Goal: Task Accomplishment & Management: Complete application form

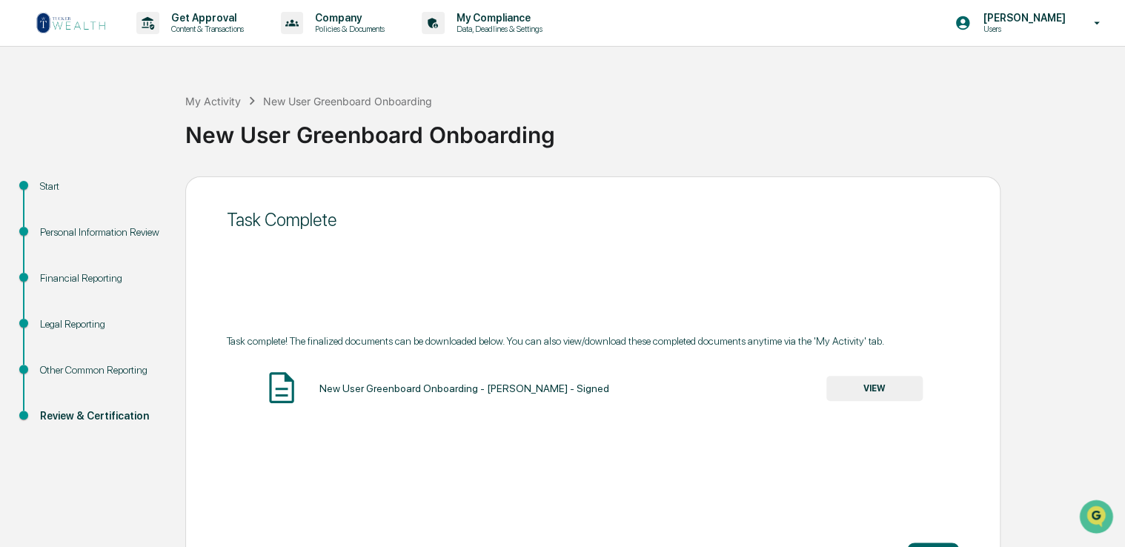
click at [52, 25] on img at bounding box center [71, 23] width 71 height 24
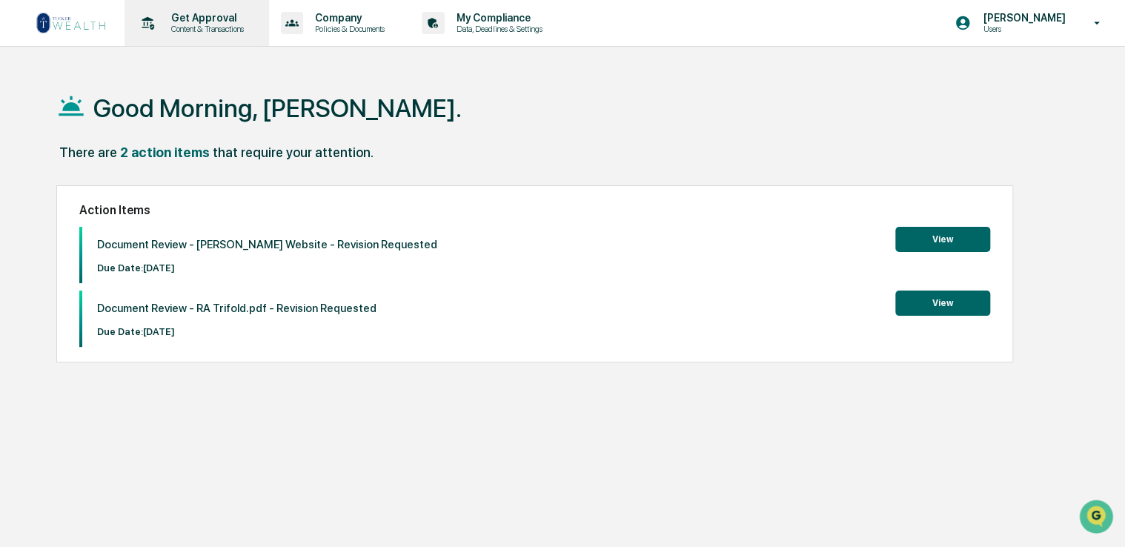
click at [213, 29] on p "Content & Transactions" at bounding box center [205, 29] width 92 height 10
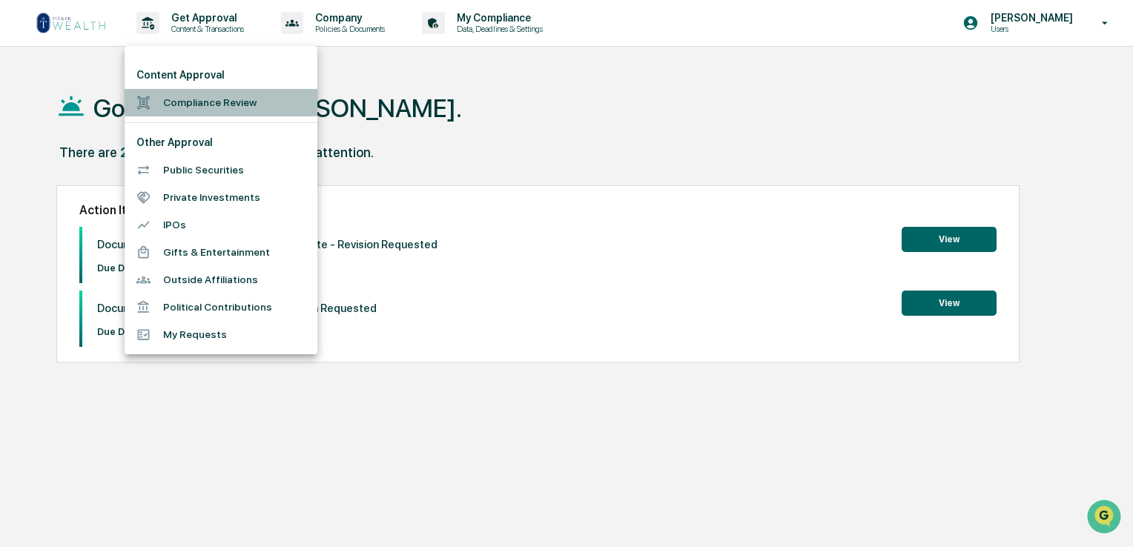
click at [216, 100] on li "Compliance Review" at bounding box center [221, 102] width 193 height 27
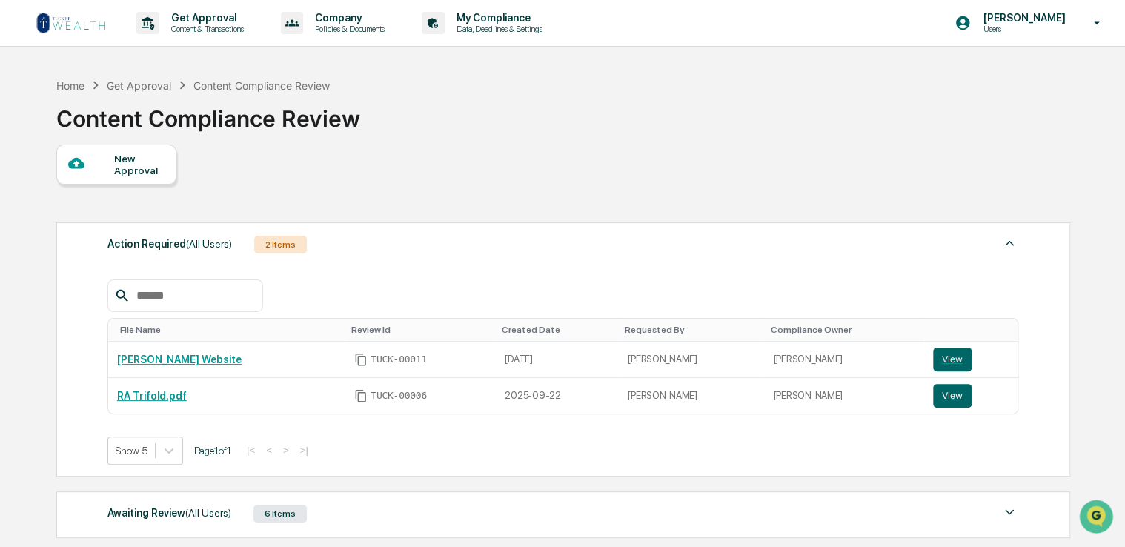
click at [121, 160] on div "New Approval" at bounding box center [139, 165] width 50 height 24
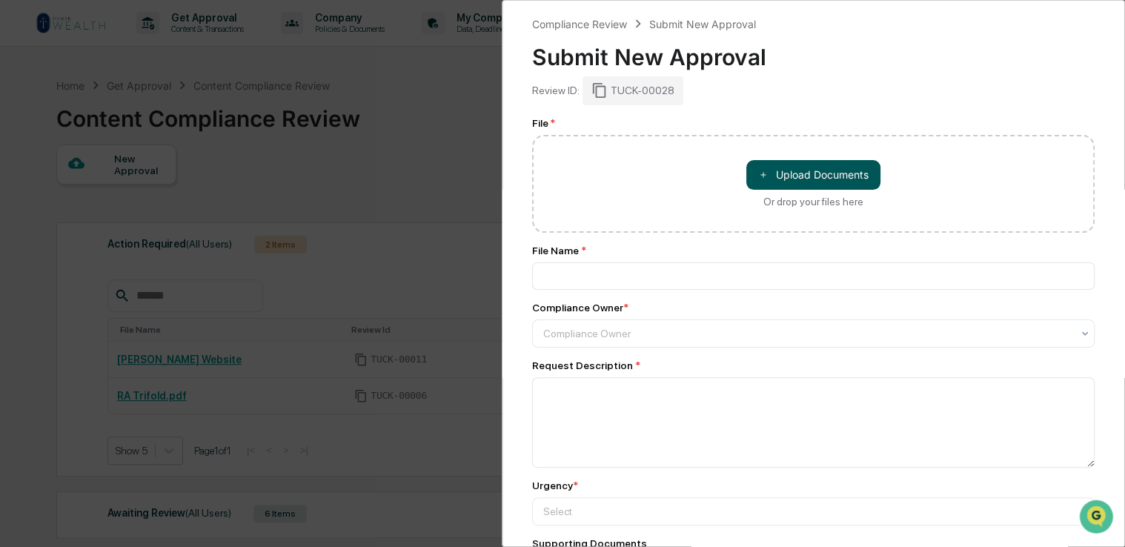
click at [765, 169] on button "＋ Upload Documents" at bounding box center [814, 175] width 134 height 30
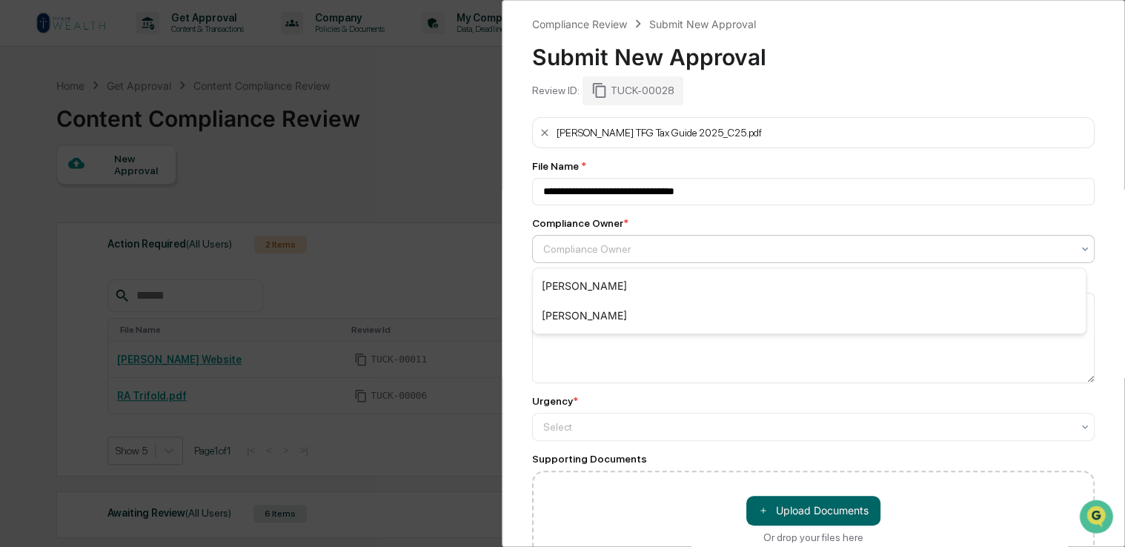
click at [605, 254] on div at bounding box center [807, 249] width 529 height 15
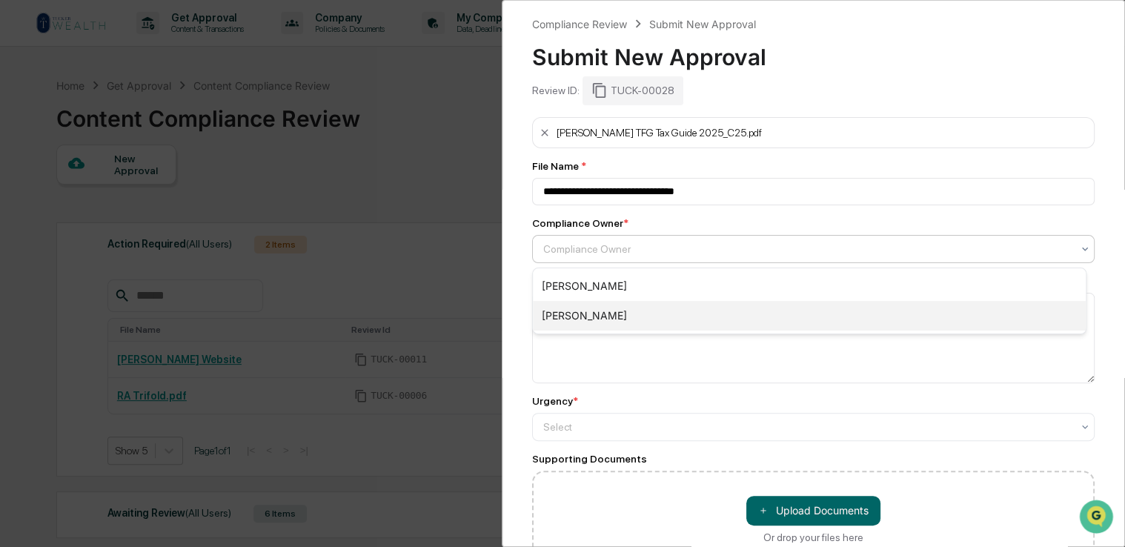
click at [595, 314] on div "[PERSON_NAME]" at bounding box center [809, 316] width 553 height 30
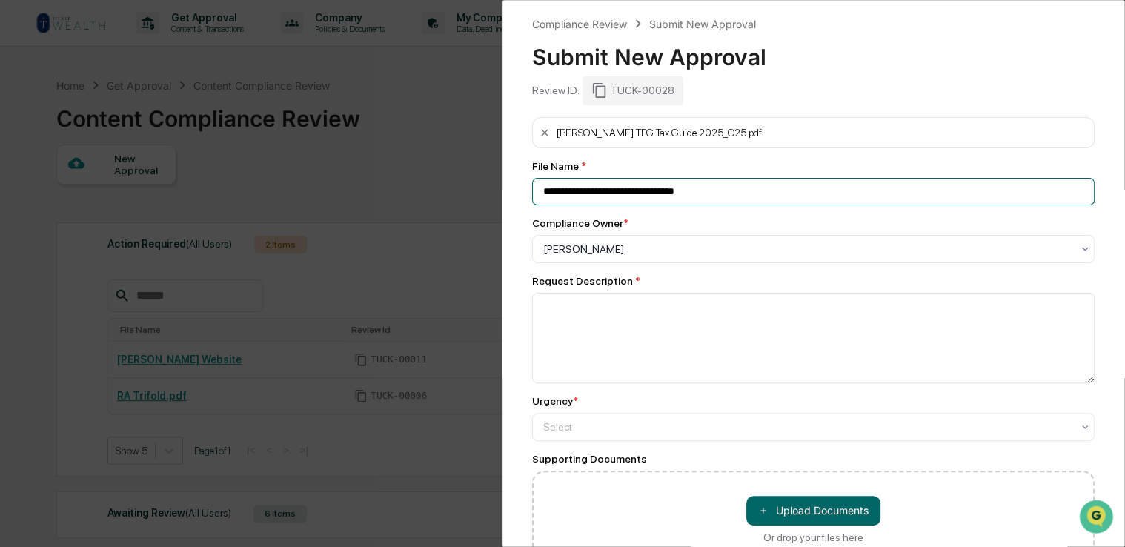
drag, startPoint x: 767, startPoint y: 191, endPoint x: 593, endPoint y: 194, distance: 174.2
click at [593, 194] on input "**********" at bounding box center [813, 191] width 563 height 27
type input "**********"
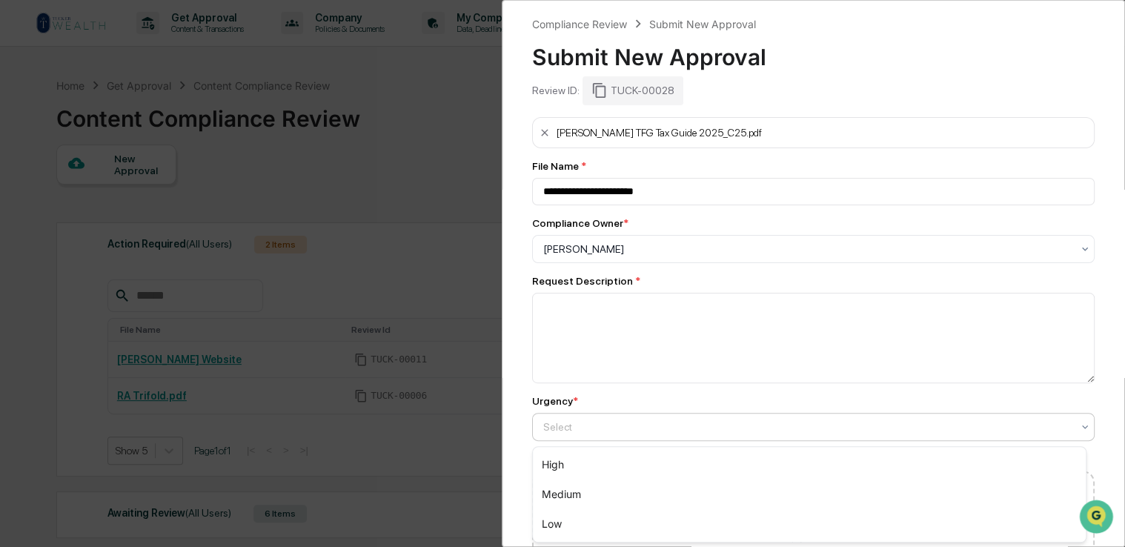
click at [626, 421] on div at bounding box center [807, 427] width 529 height 15
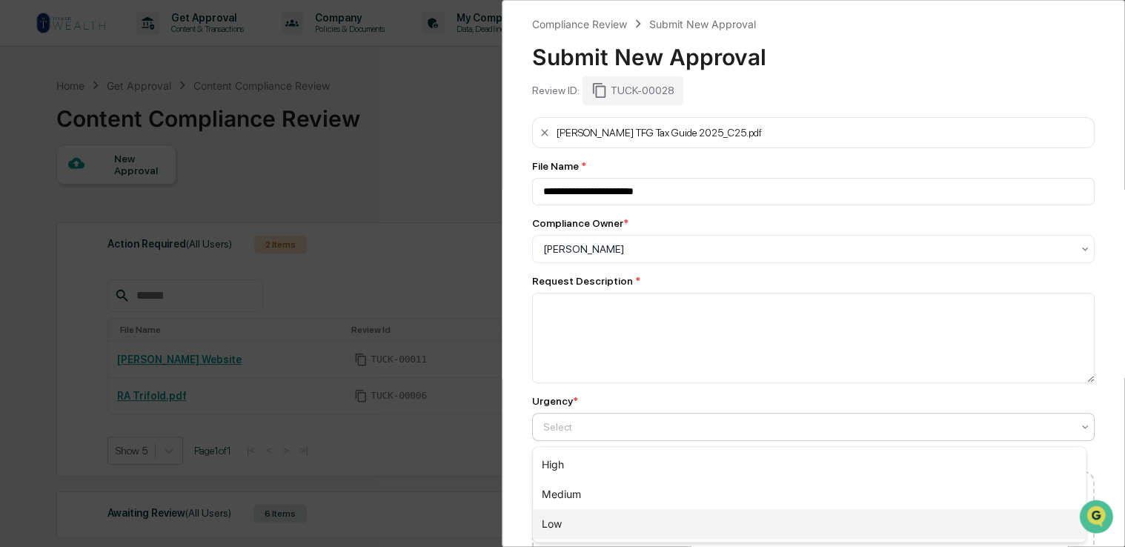
click at [584, 521] on div "Low" at bounding box center [809, 524] width 553 height 30
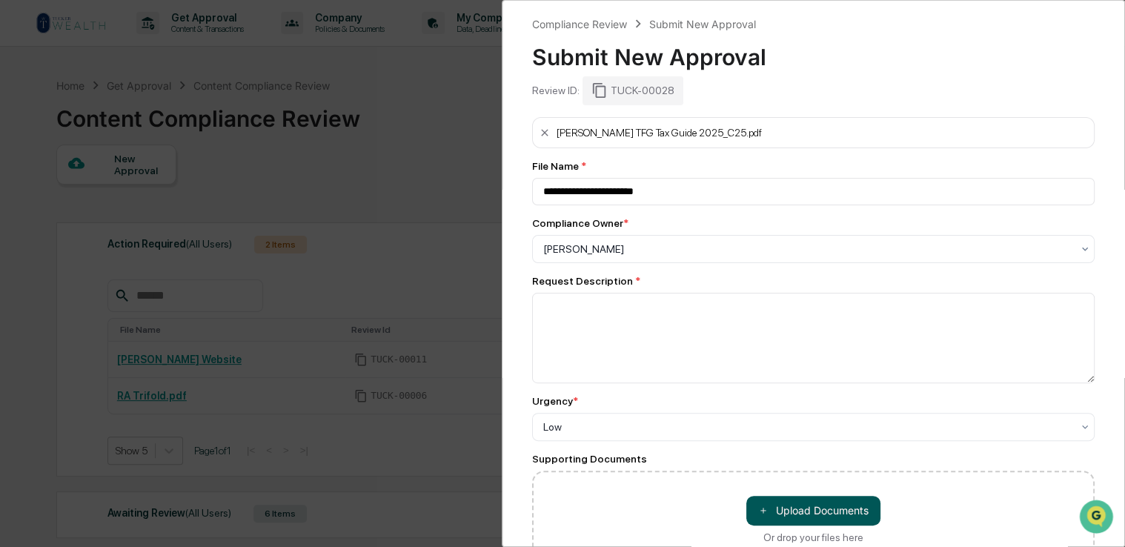
click at [804, 509] on button "＋ Upload Documents" at bounding box center [814, 511] width 134 height 30
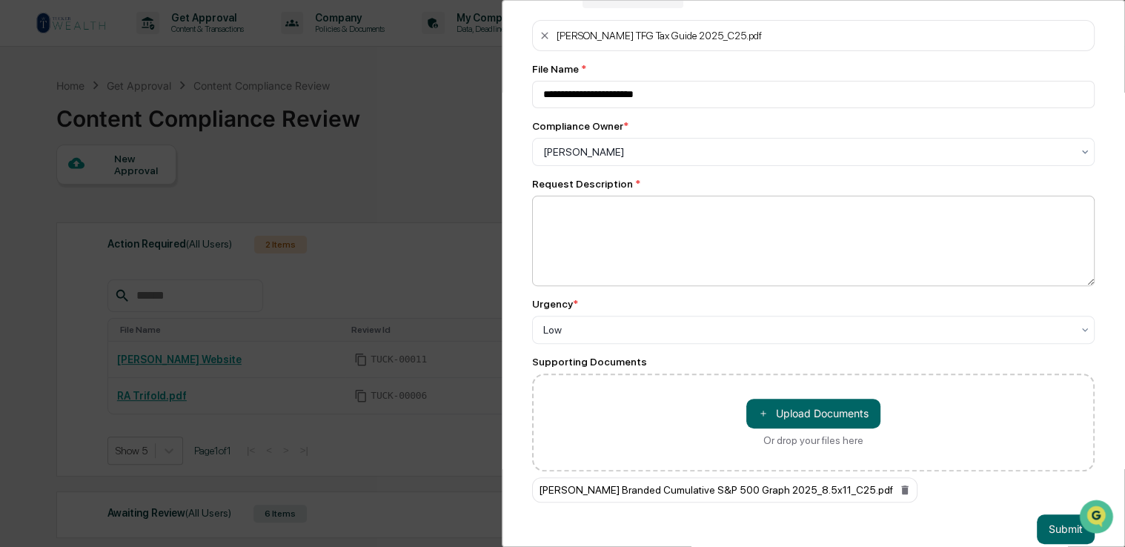
scroll to position [100, 0]
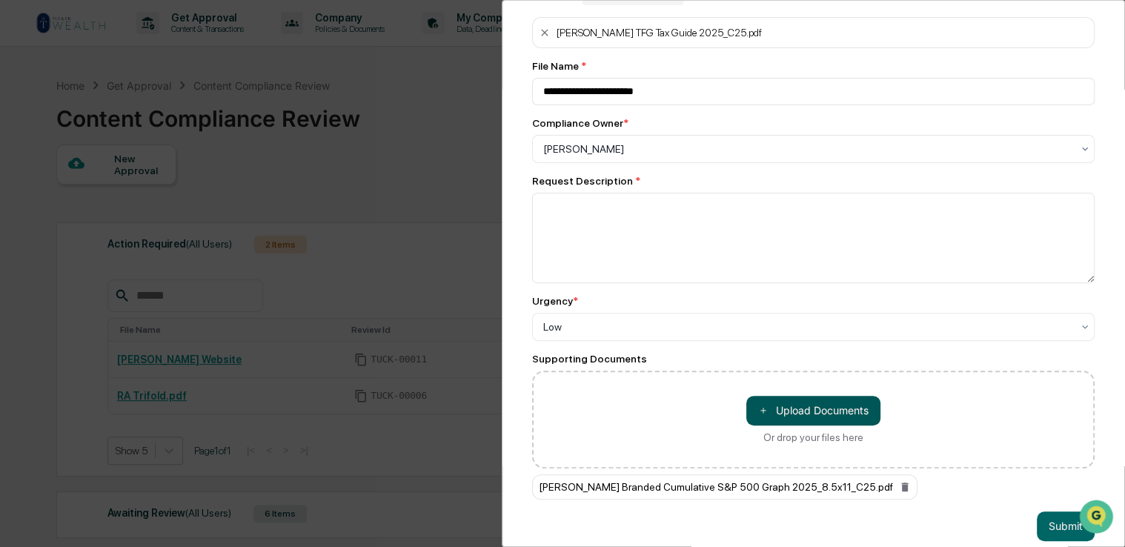
click at [816, 414] on button "＋ Upload Documents" at bounding box center [814, 411] width 134 height 30
click at [832, 413] on button "＋ Upload Documents" at bounding box center [814, 411] width 134 height 30
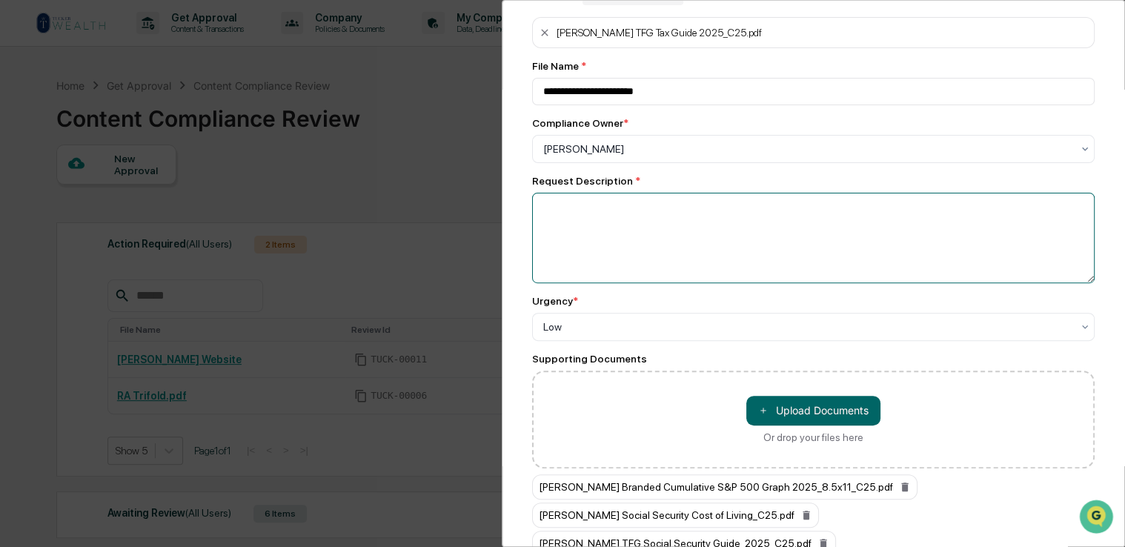
click at [607, 222] on textarea at bounding box center [813, 238] width 563 height 90
type textarea "*"
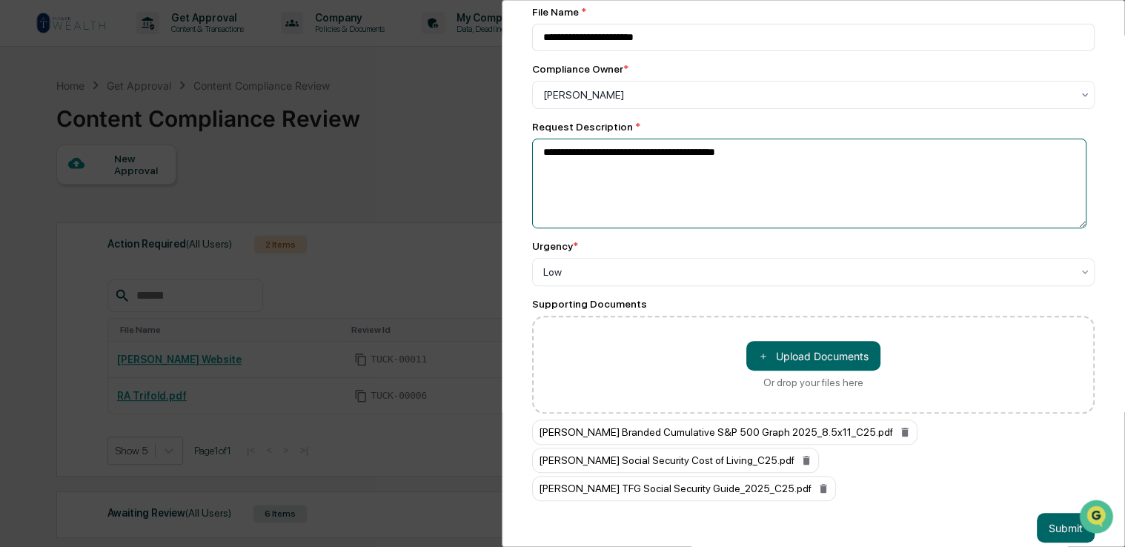
scroll to position [154, 0]
type textarea "**********"
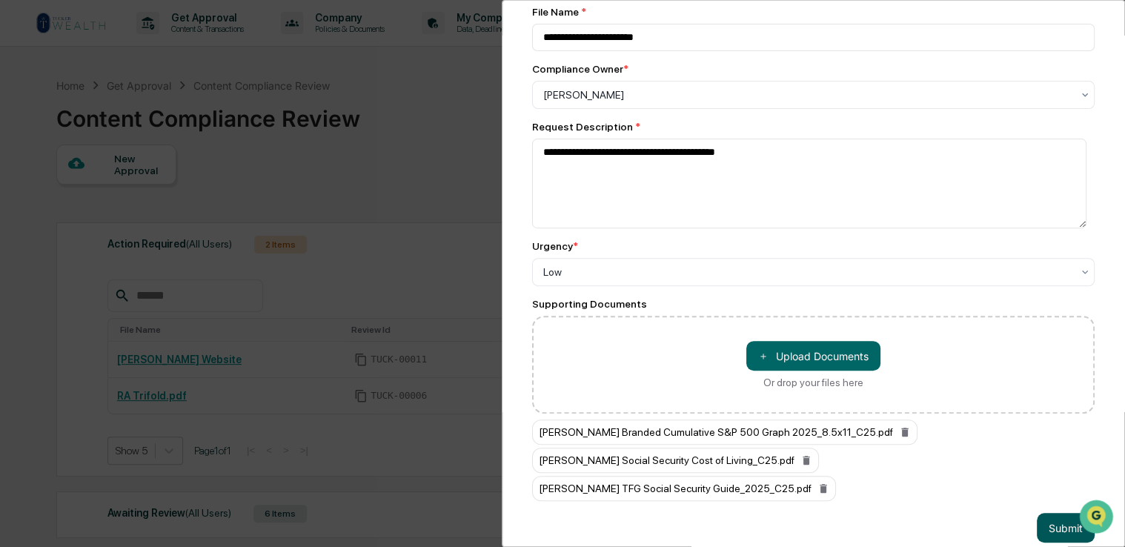
click at [1060, 513] on button "Submit" at bounding box center [1066, 528] width 58 height 30
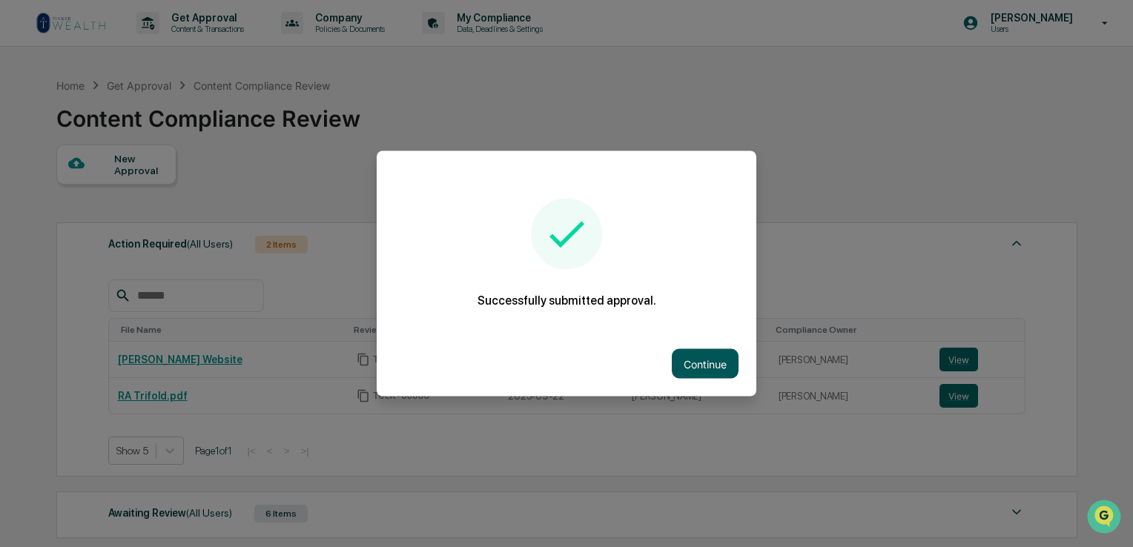
click at [712, 351] on button "Continue" at bounding box center [705, 364] width 67 height 30
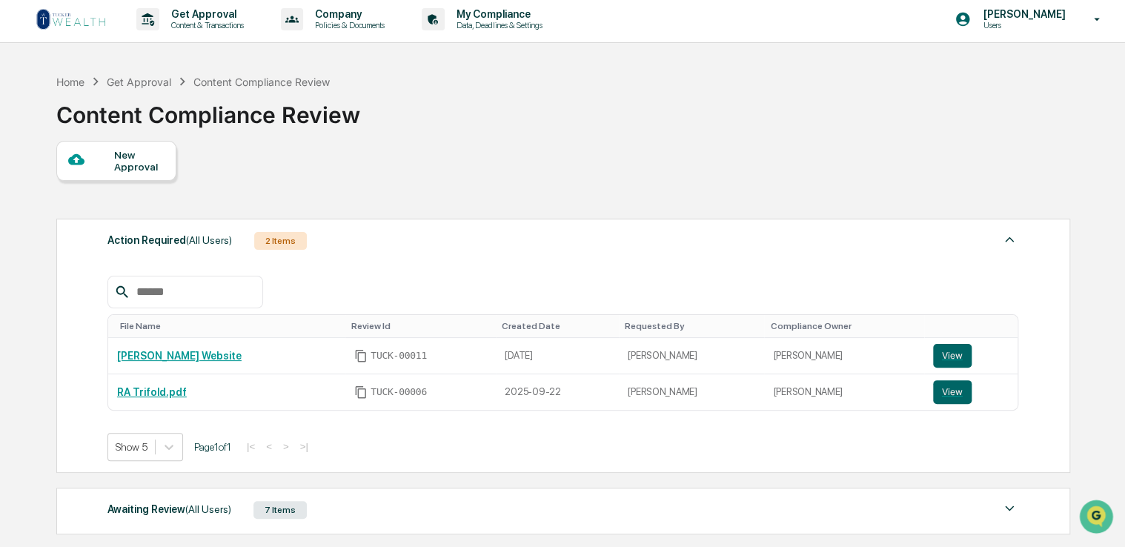
scroll to position [0, 0]
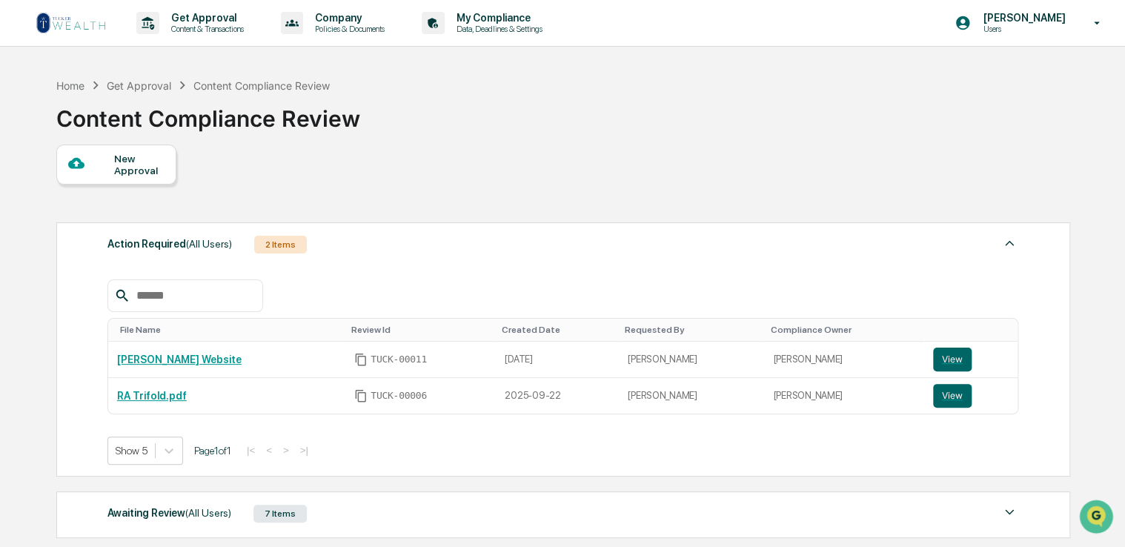
click at [64, 19] on img at bounding box center [71, 23] width 71 height 24
